Goal: Complete application form

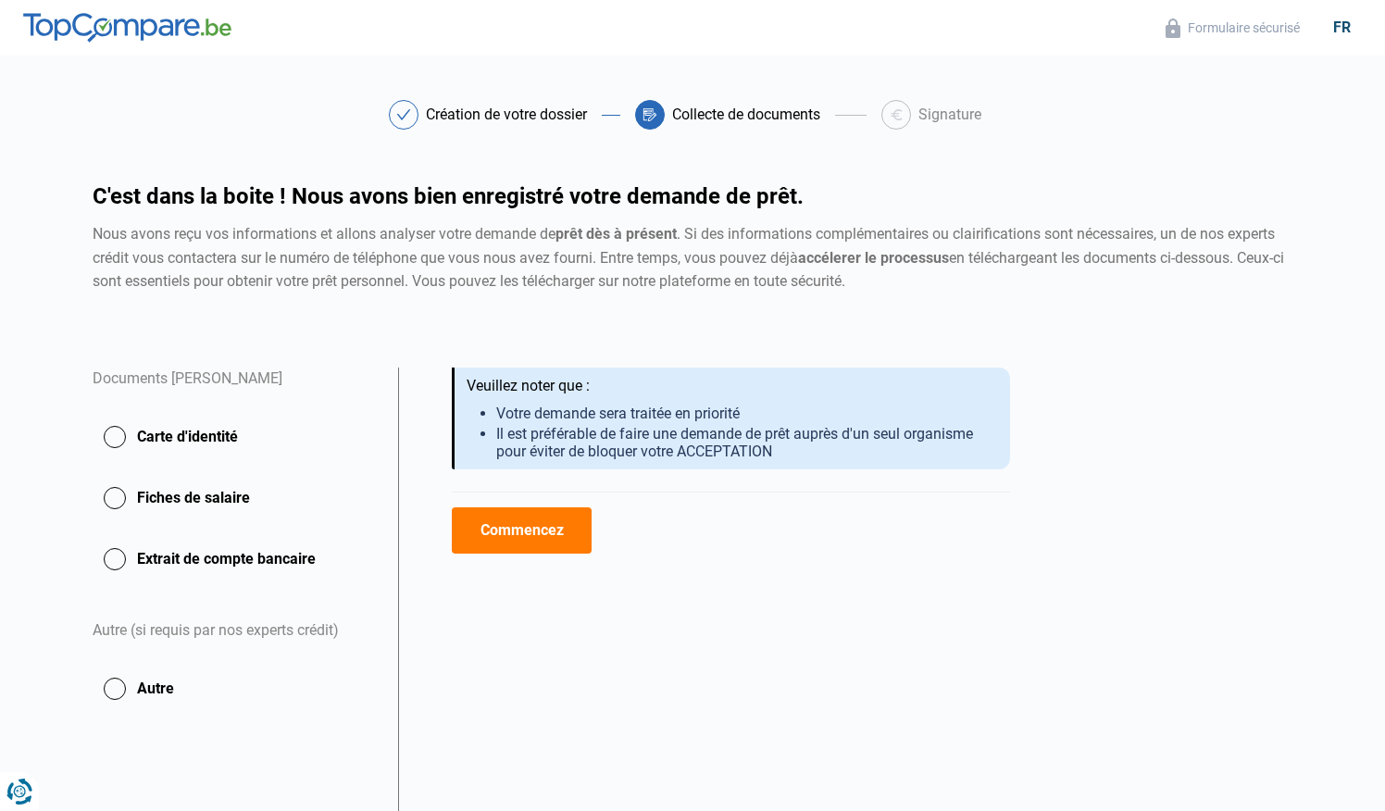
click at [552, 529] on button "Commencez" at bounding box center [522, 530] width 140 height 46
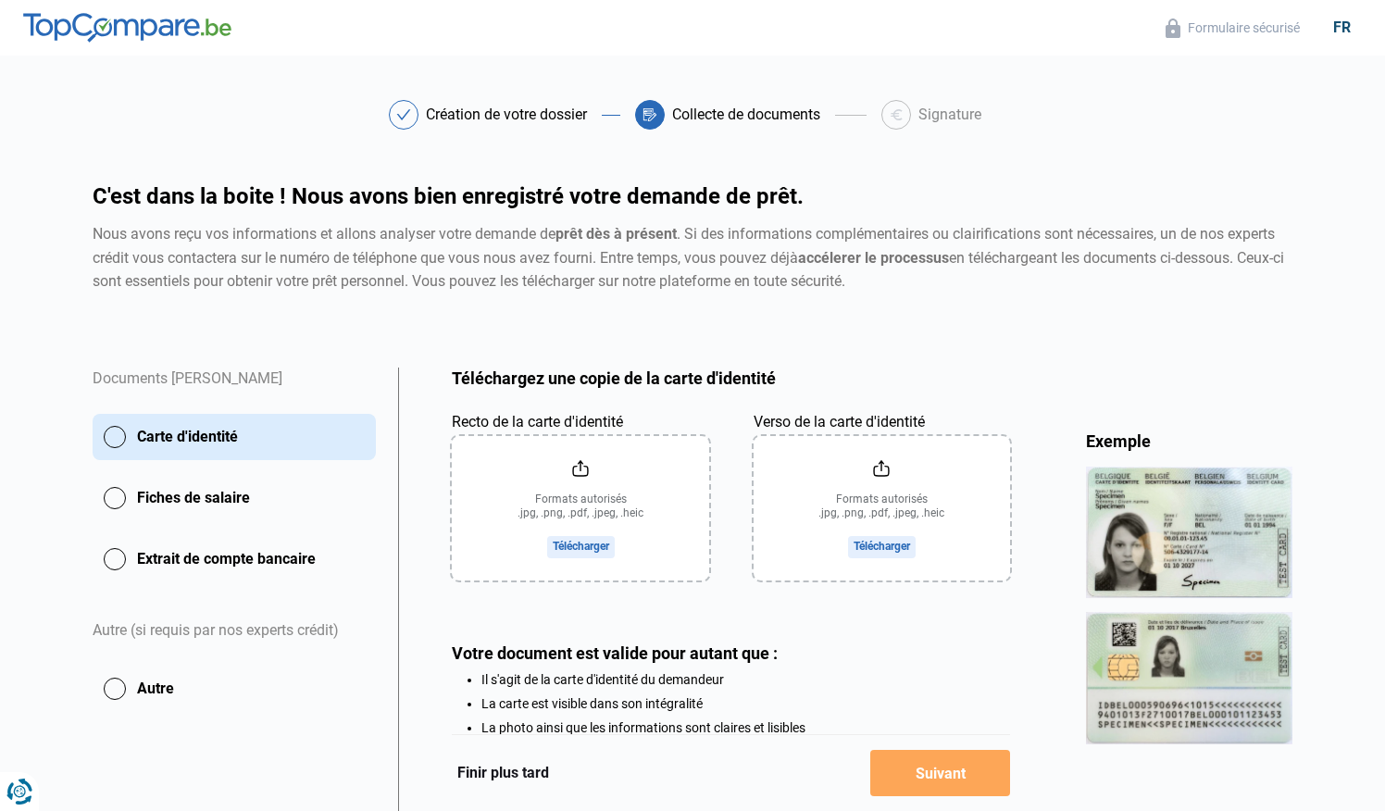
click at [593, 538] on input "Recto de la carte d'identité" at bounding box center [580, 508] width 256 height 144
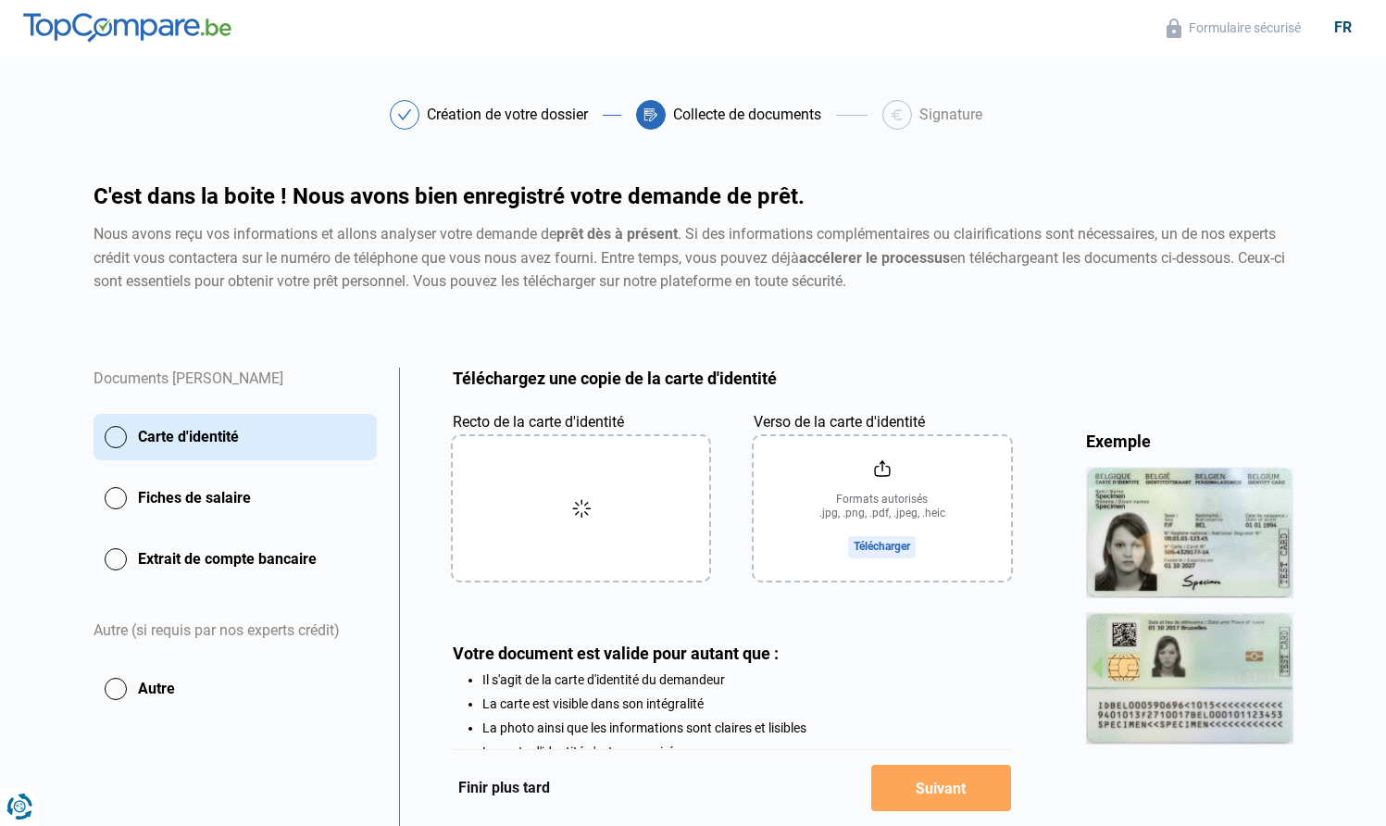
click at [892, 539] on input "Verso de la carte d'identité" at bounding box center [881, 508] width 256 height 144
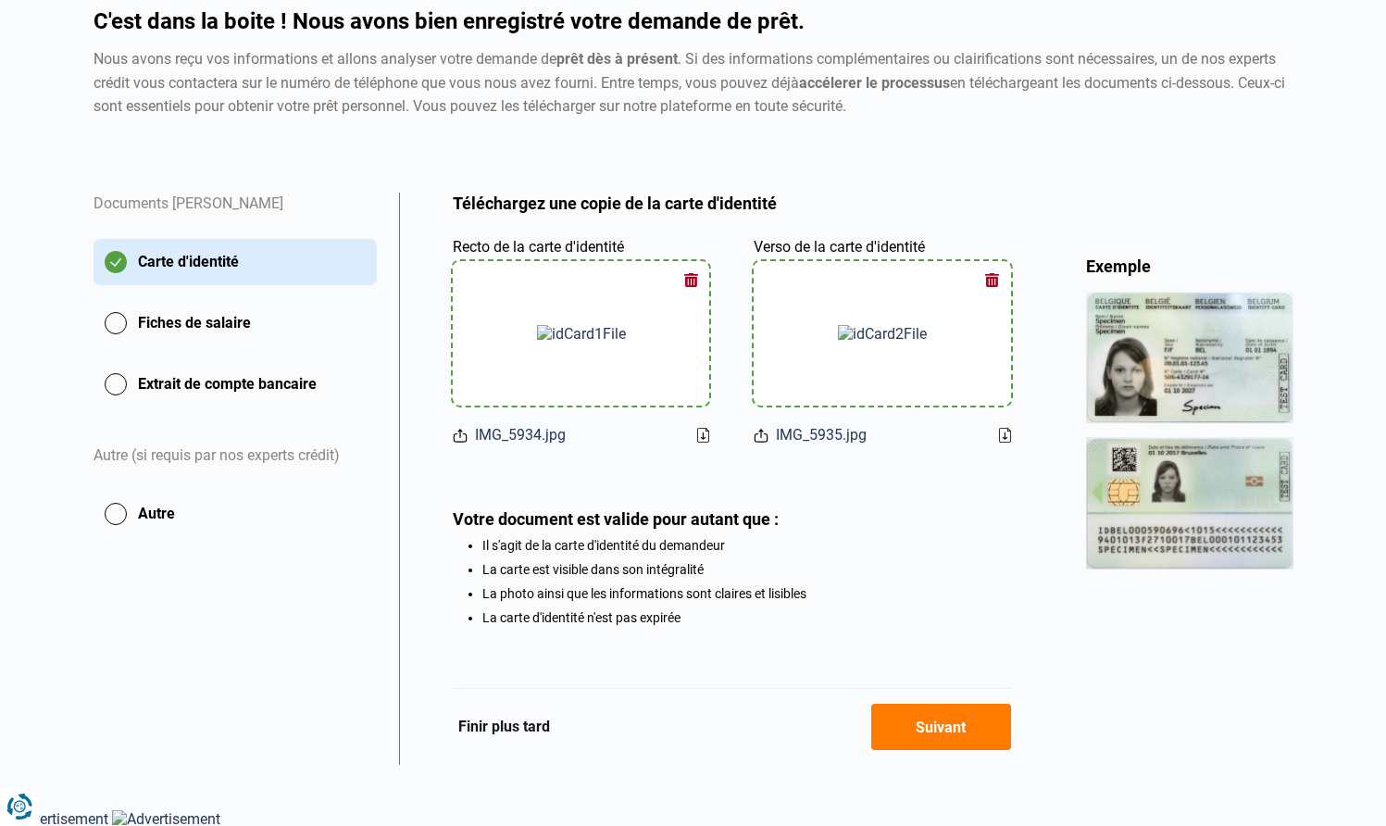
scroll to position [174, 0]
click at [933, 729] on button "Suivant" at bounding box center [941, 727] width 140 height 46
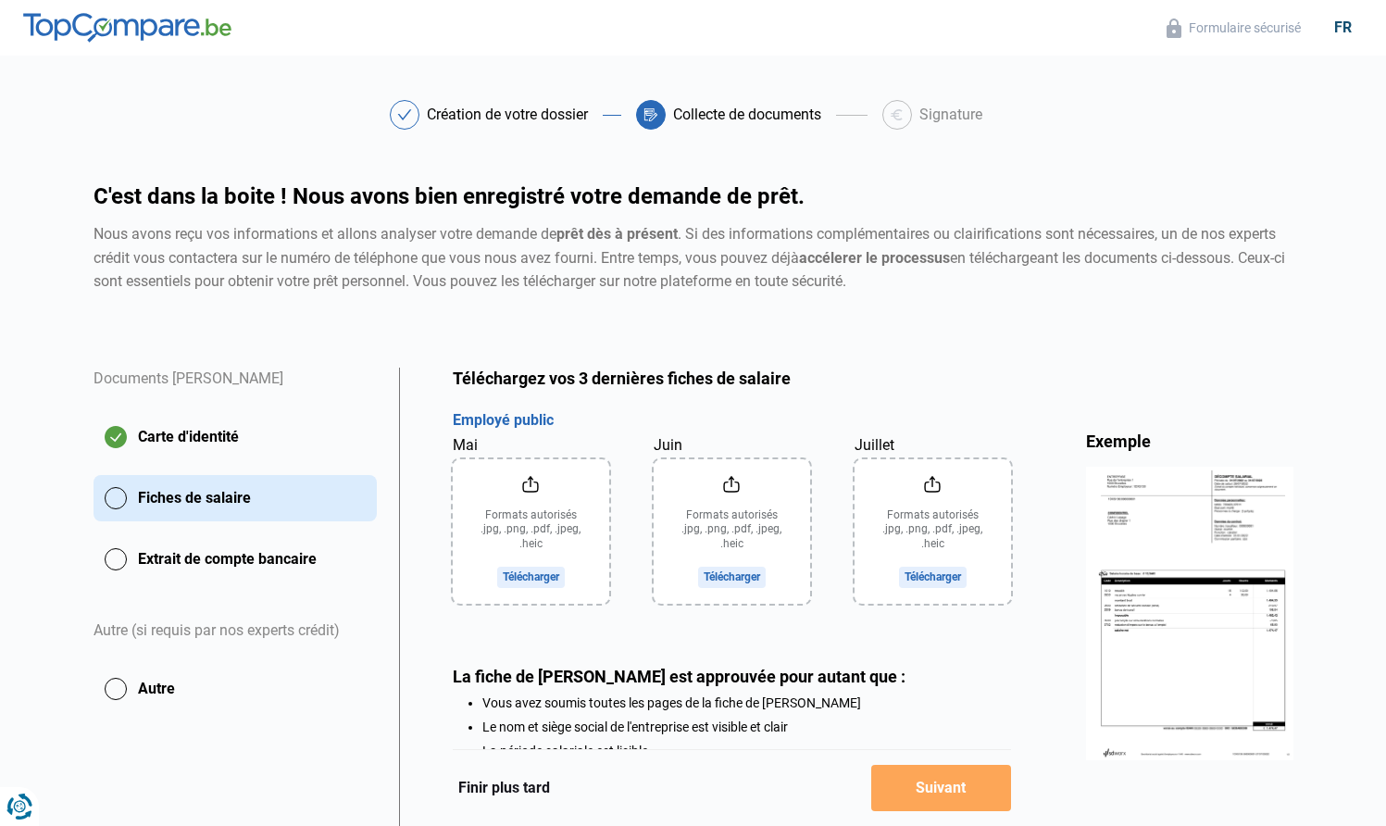
click at [532, 572] on input "Mai" at bounding box center [531, 531] width 156 height 144
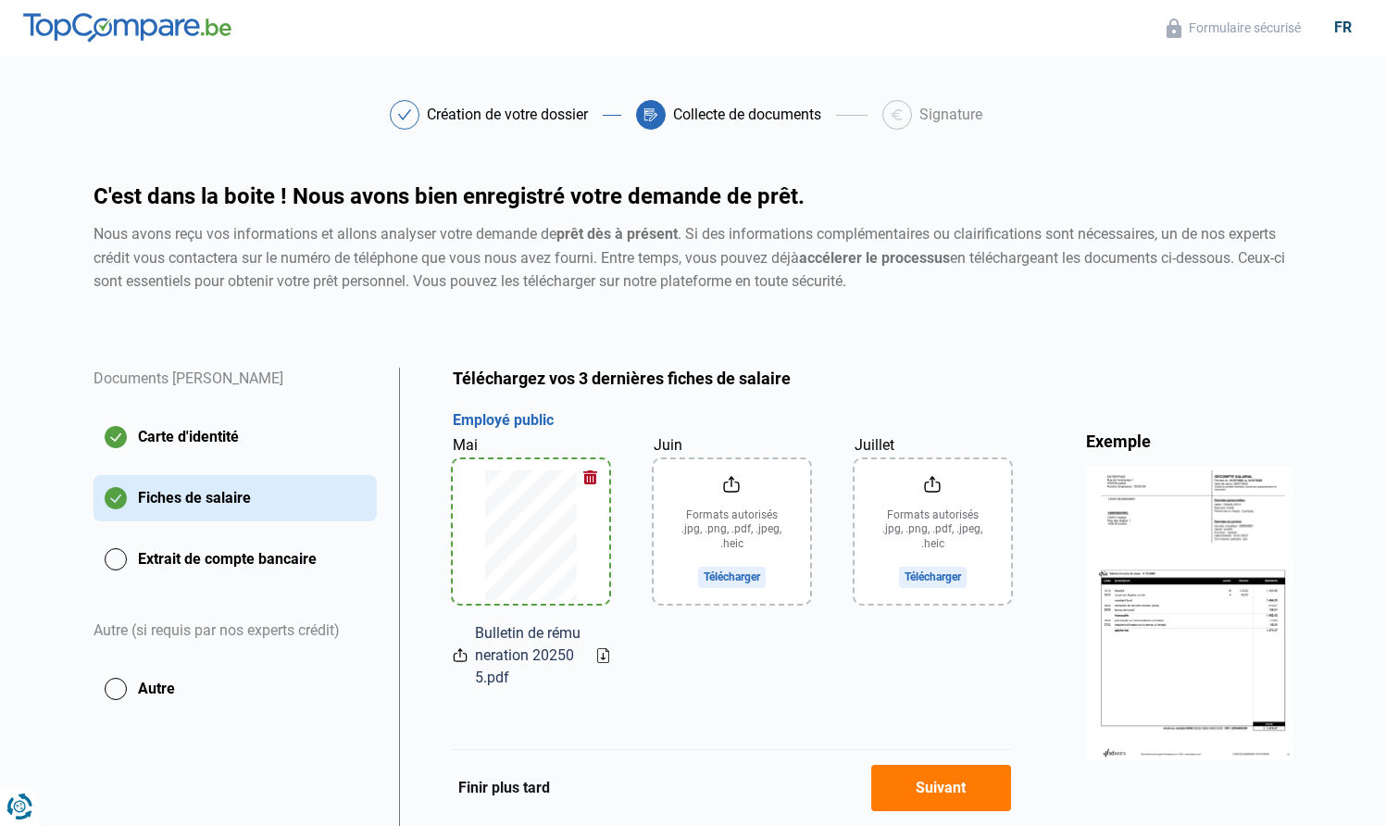
click at [747, 574] on input "Juin" at bounding box center [731, 531] width 156 height 144
click at [594, 478] on button "button" at bounding box center [591, 478] width 28 height 28
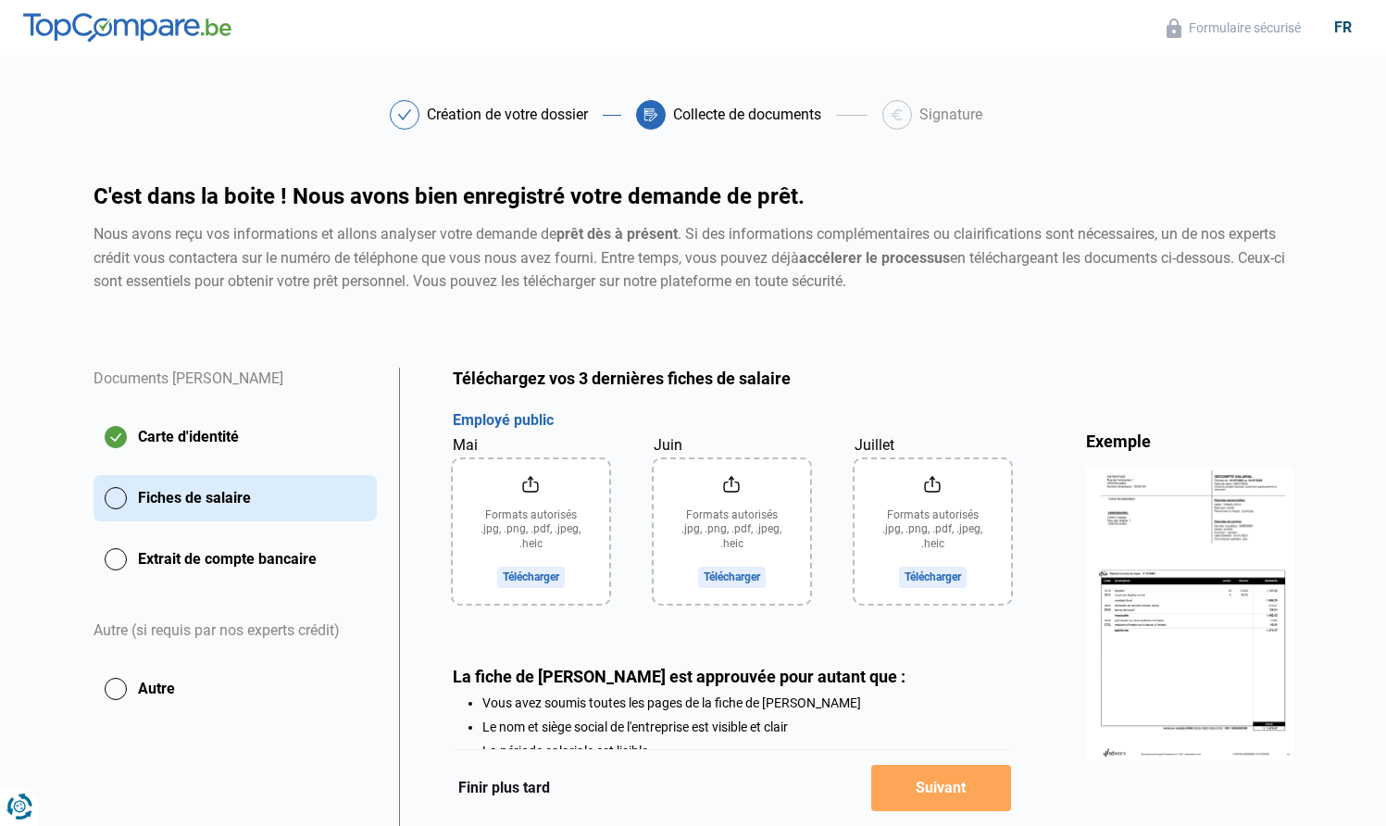
click at [539, 575] on input "Mai" at bounding box center [531, 531] width 156 height 144
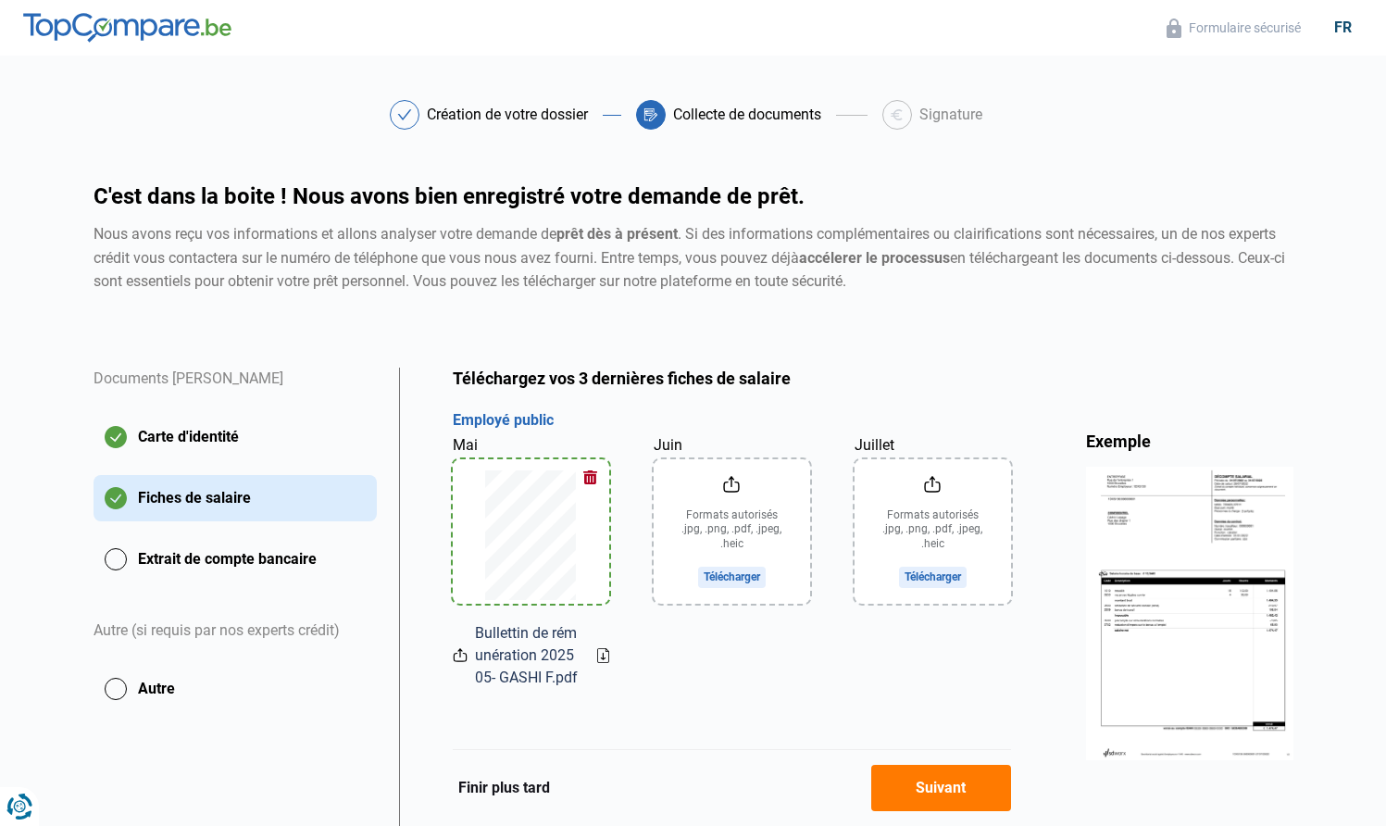
click at [747, 576] on input "Juin" at bounding box center [731, 531] width 156 height 144
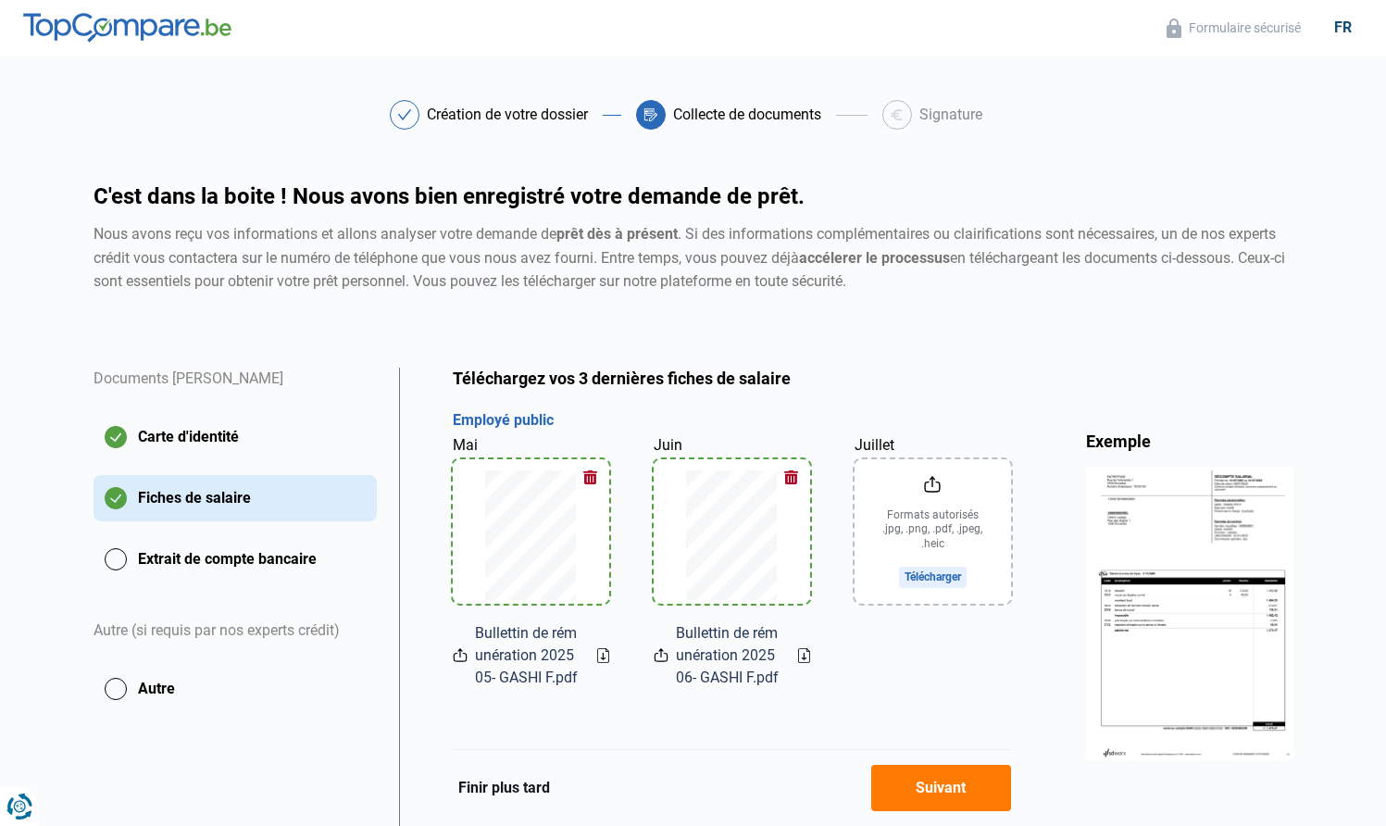
click at [933, 566] on input "Juillet" at bounding box center [932, 531] width 156 height 144
click at [935, 779] on button "Suivant" at bounding box center [941, 788] width 140 height 46
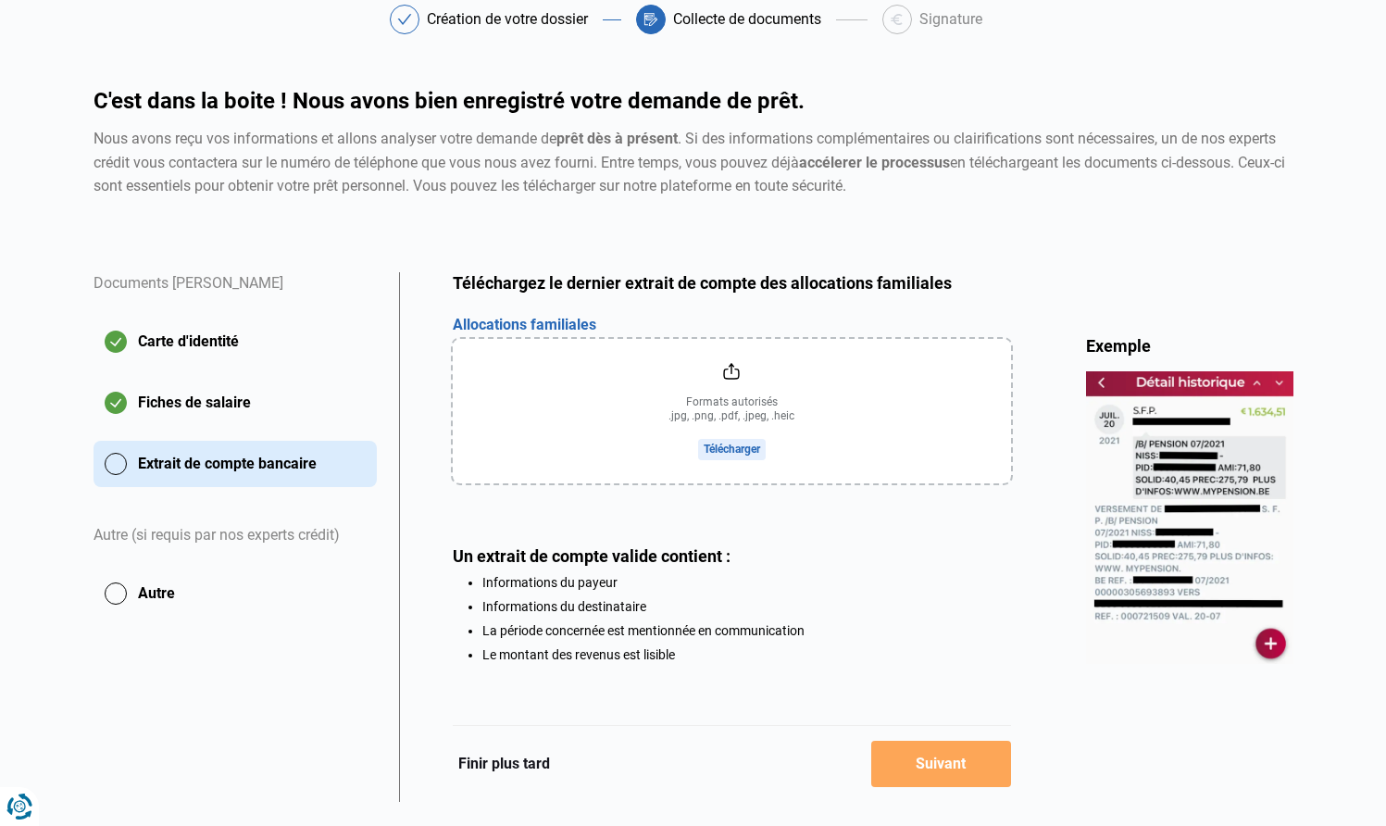
scroll to position [95, 0]
click at [752, 447] on input "file" at bounding box center [732, 411] width 558 height 144
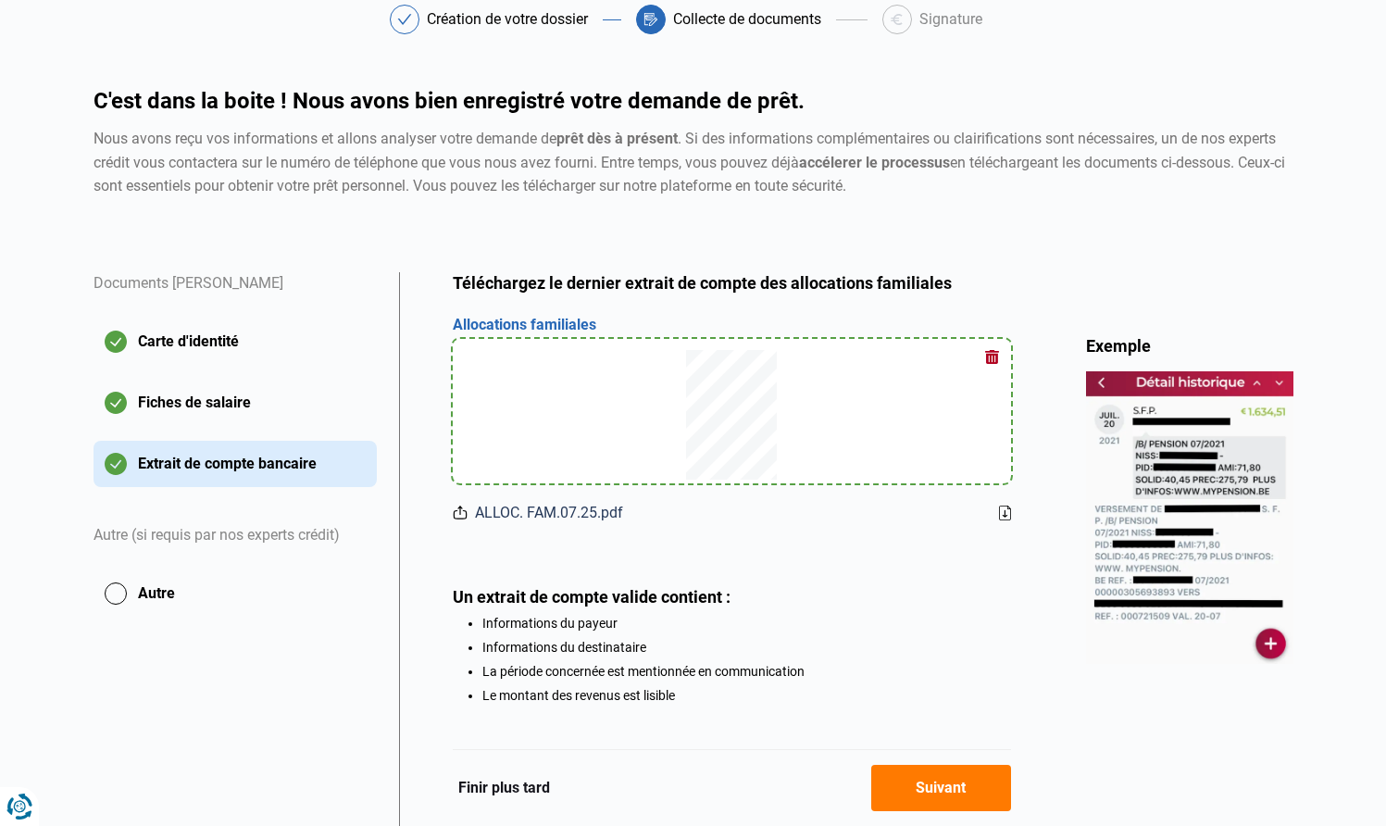
click at [960, 784] on button "Suivant" at bounding box center [941, 788] width 140 height 46
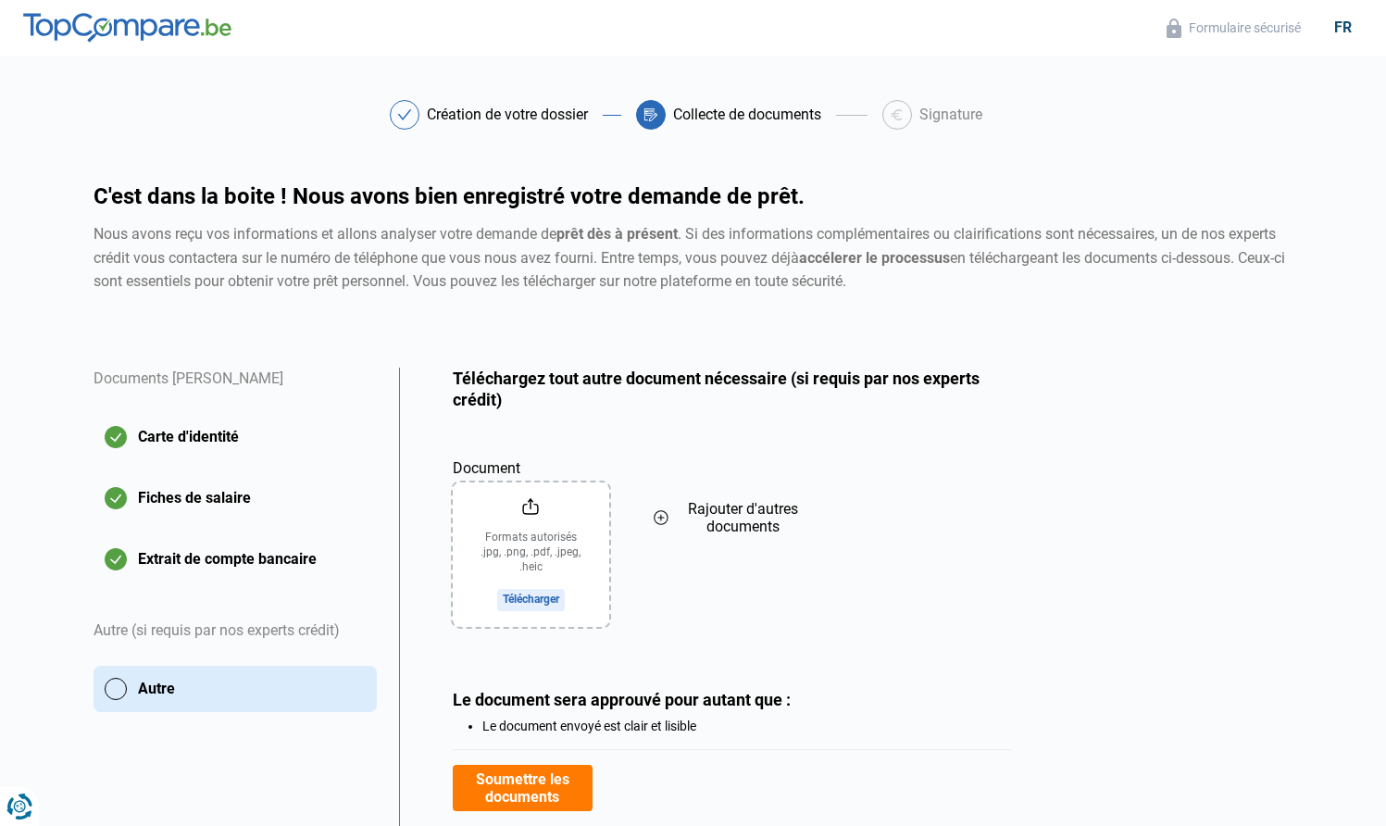
click at [533, 594] on input "Document" at bounding box center [531, 554] width 156 height 144
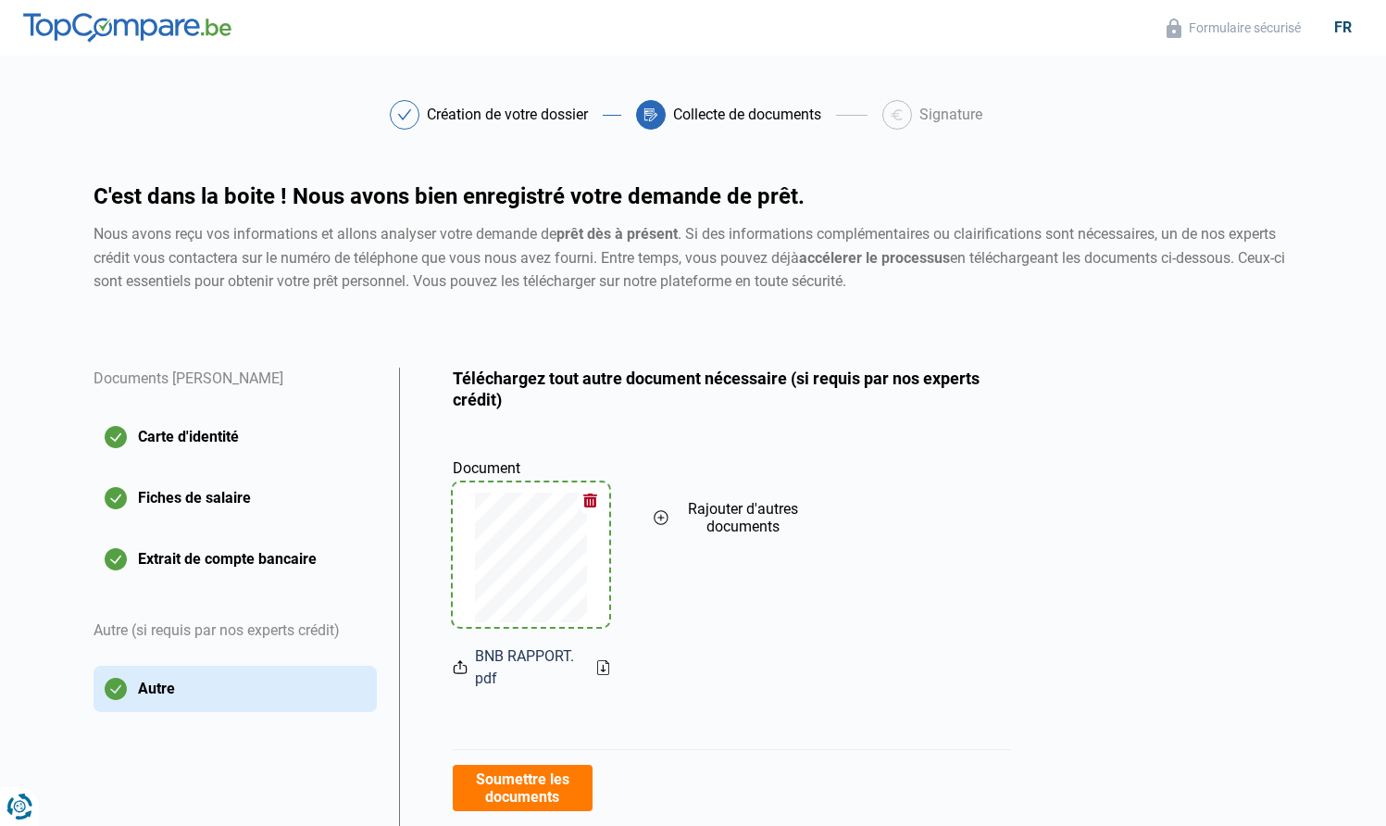
click at [523, 787] on button "Soumettre les documents" at bounding box center [523, 788] width 140 height 46
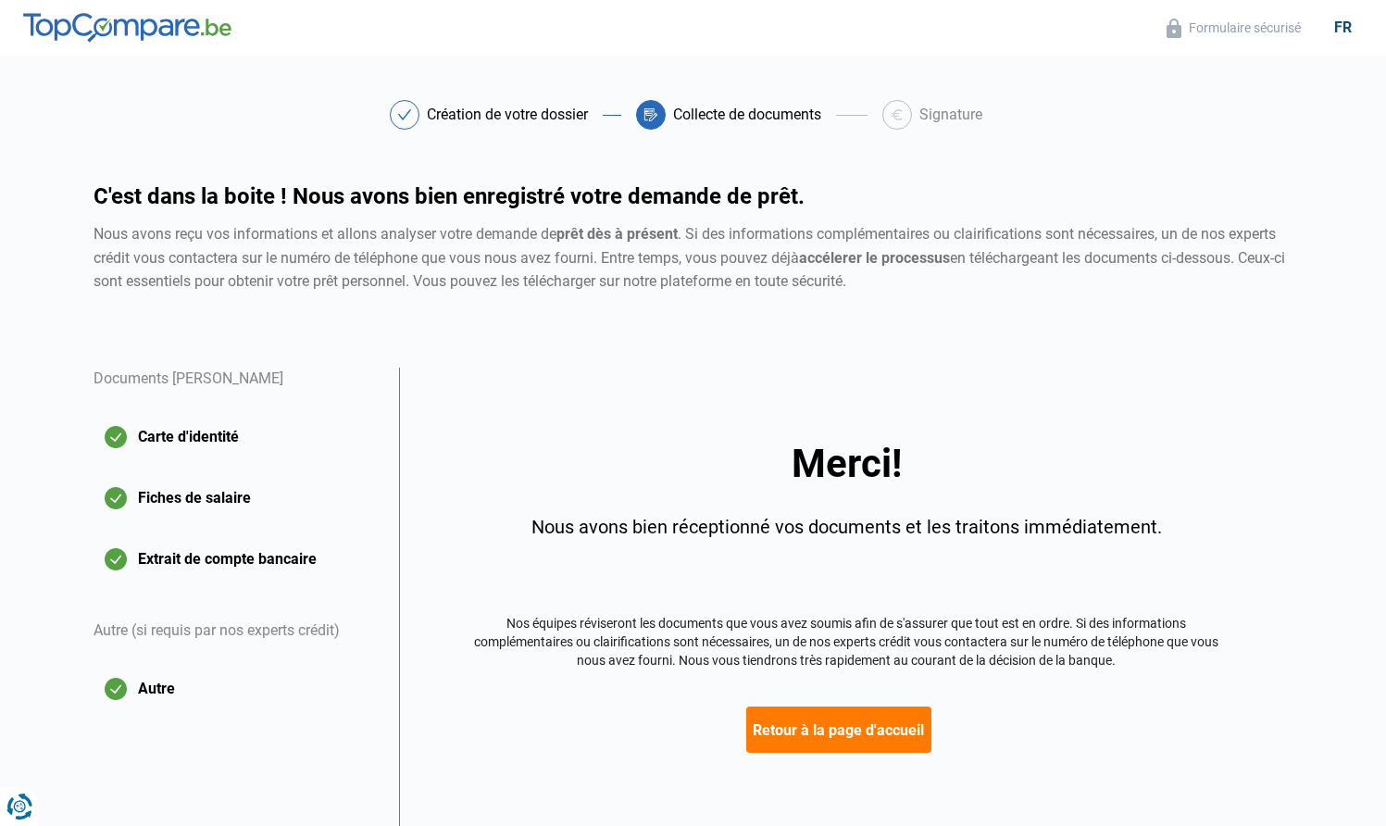
click at [874, 728] on button "Retour à la page d'accueil" at bounding box center [838, 729] width 185 height 46
